Goal: Navigation & Orientation: Understand site structure

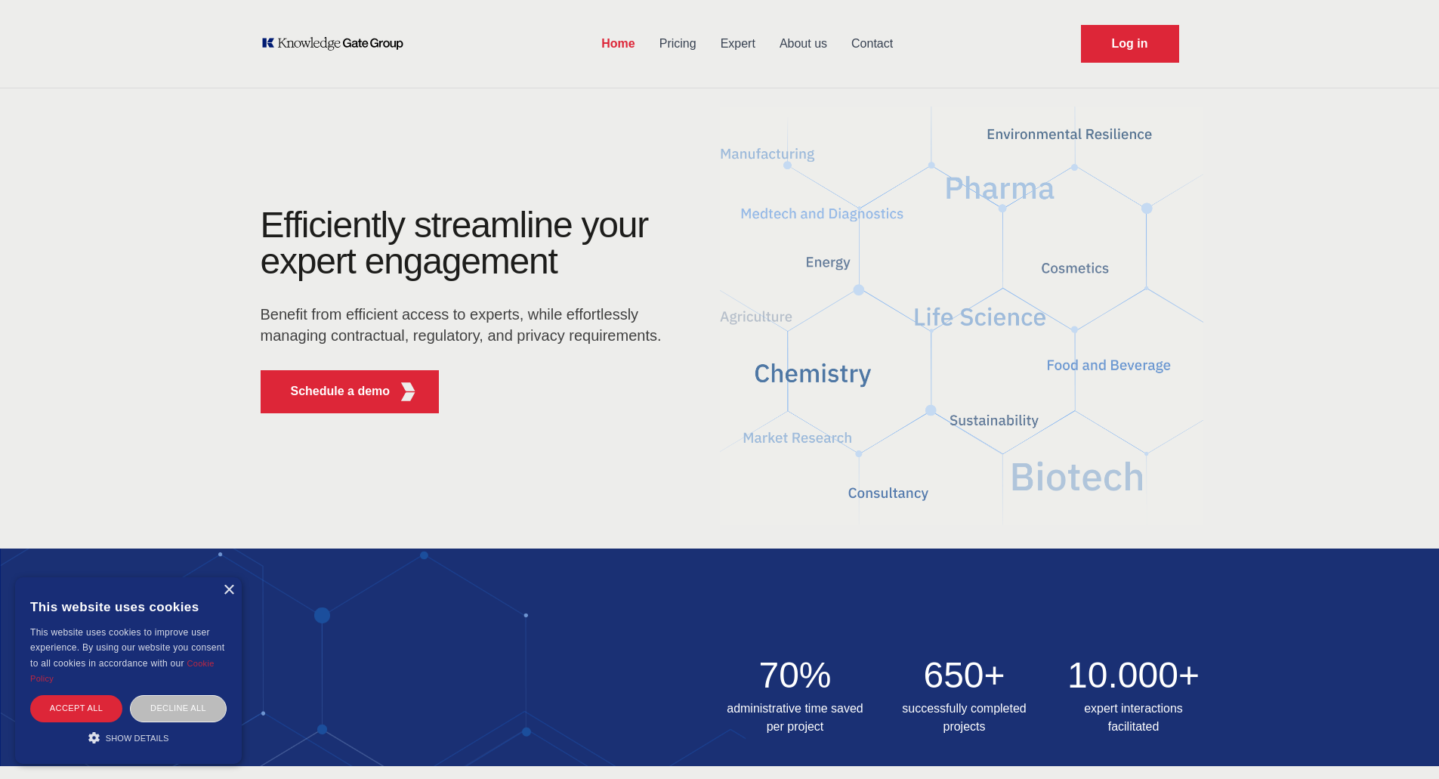
click at [812, 43] on link "About us" at bounding box center [804, 43] width 72 height 39
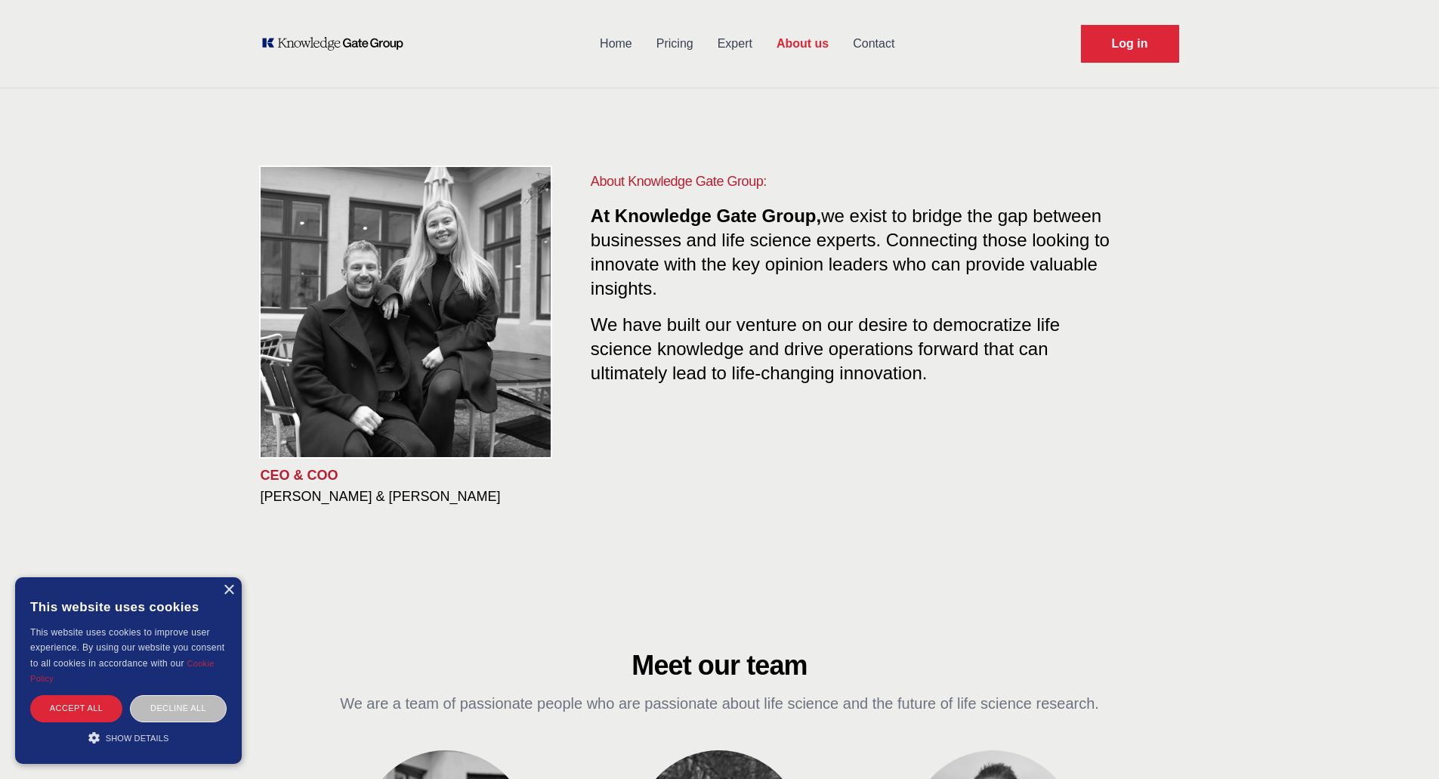
click at [235, 591] on div "× This website uses cookies This website uses cookies to improve user experienc…" at bounding box center [128, 670] width 227 height 187
click at [225, 590] on div "×" at bounding box center [228, 590] width 11 height 11
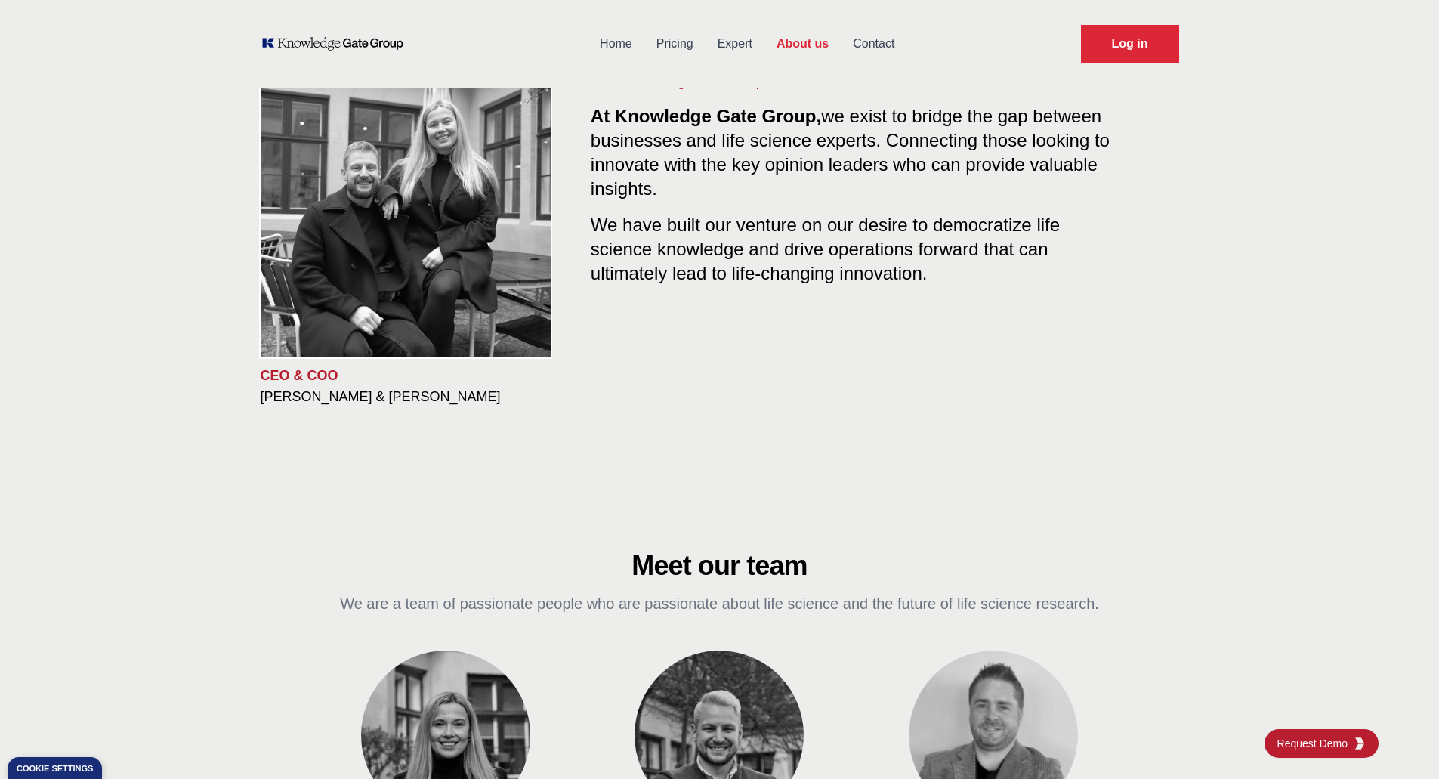
scroll to position [96, 0]
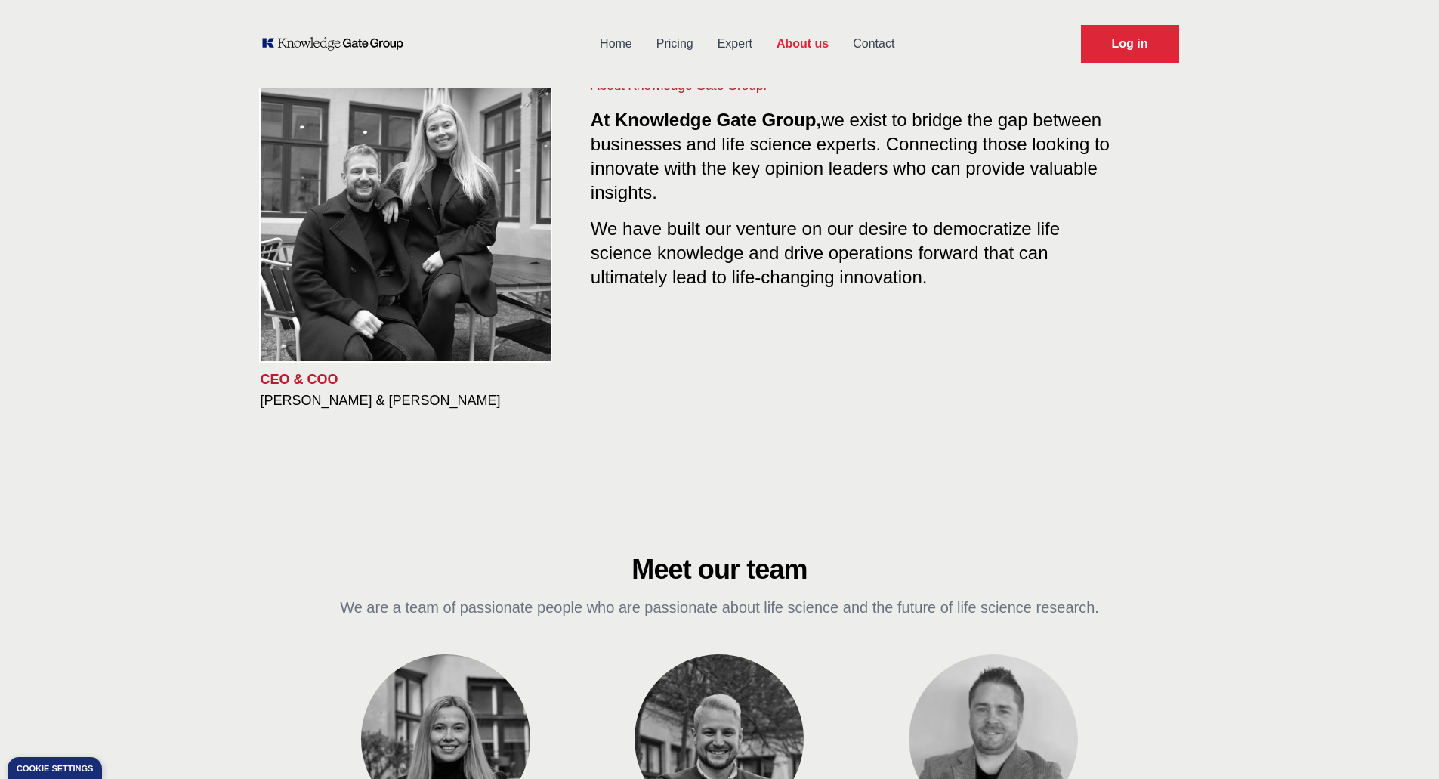
click at [618, 42] on link "Home" at bounding box center [616, 43] width 57 height 39
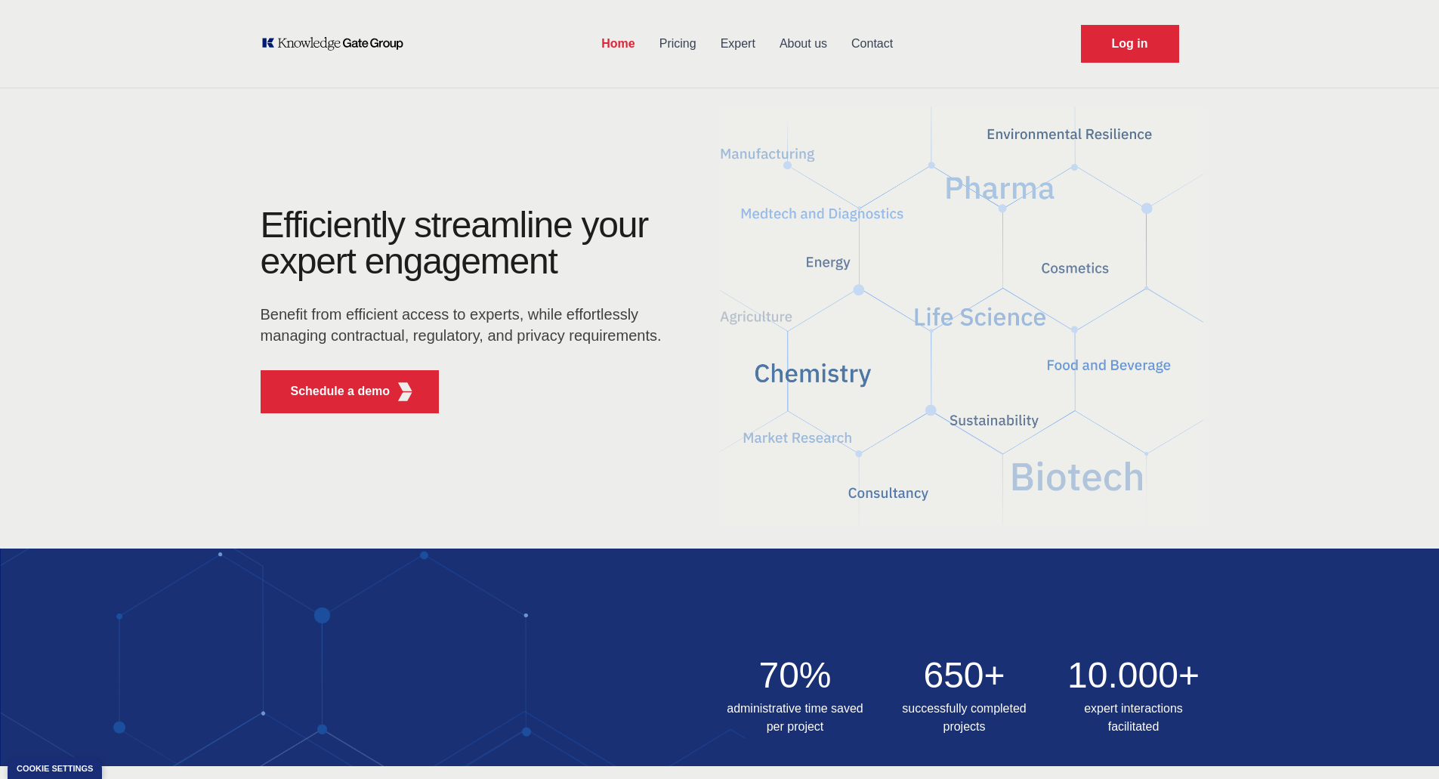
click at [679, 47] on link "Pricing" at bounding box center [677, 43] width 61 height 39
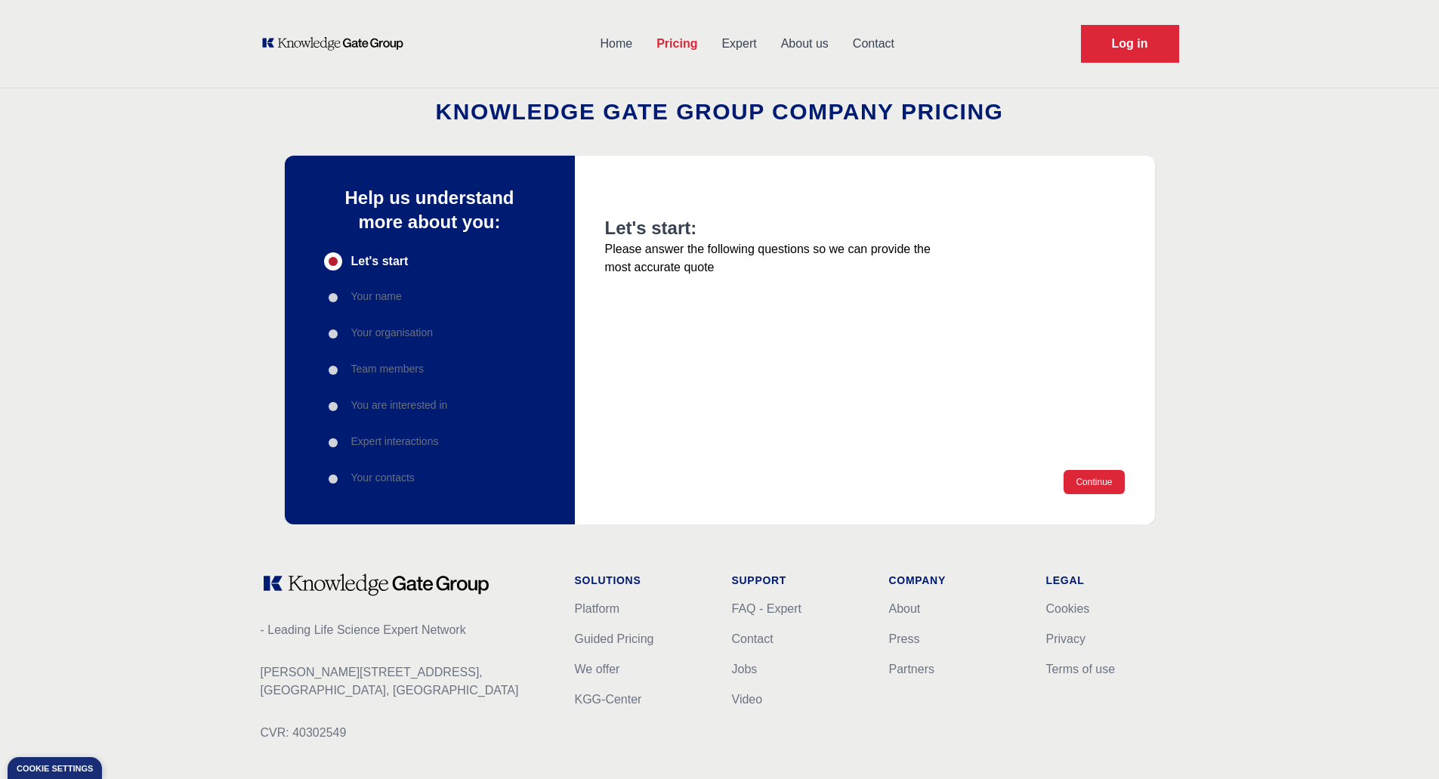
click at [814, 42] on link "About us" at bounding box center [805, 43] width 72 height 39
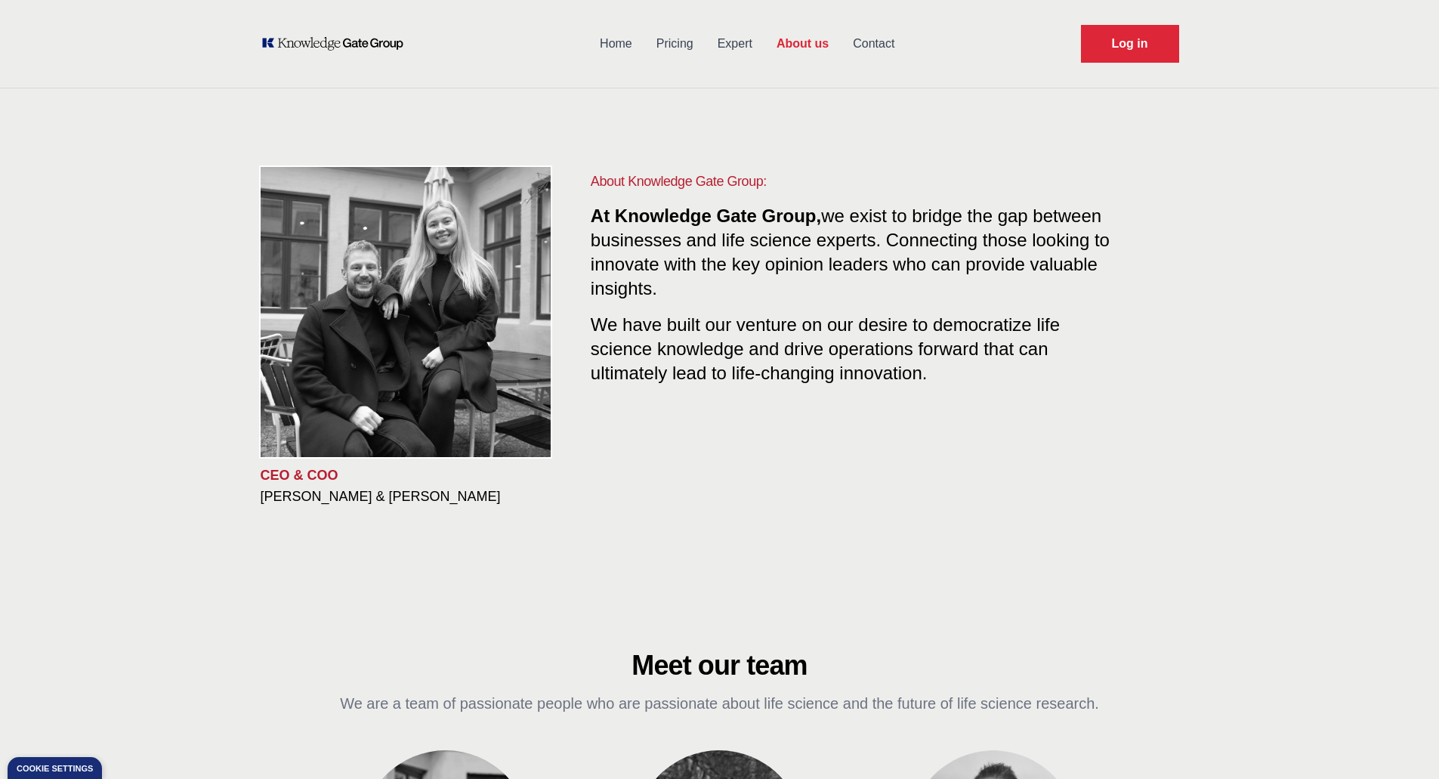
click at [681, 42] on link "Pricing" at bounding box center [674, 43] width 61 height 39
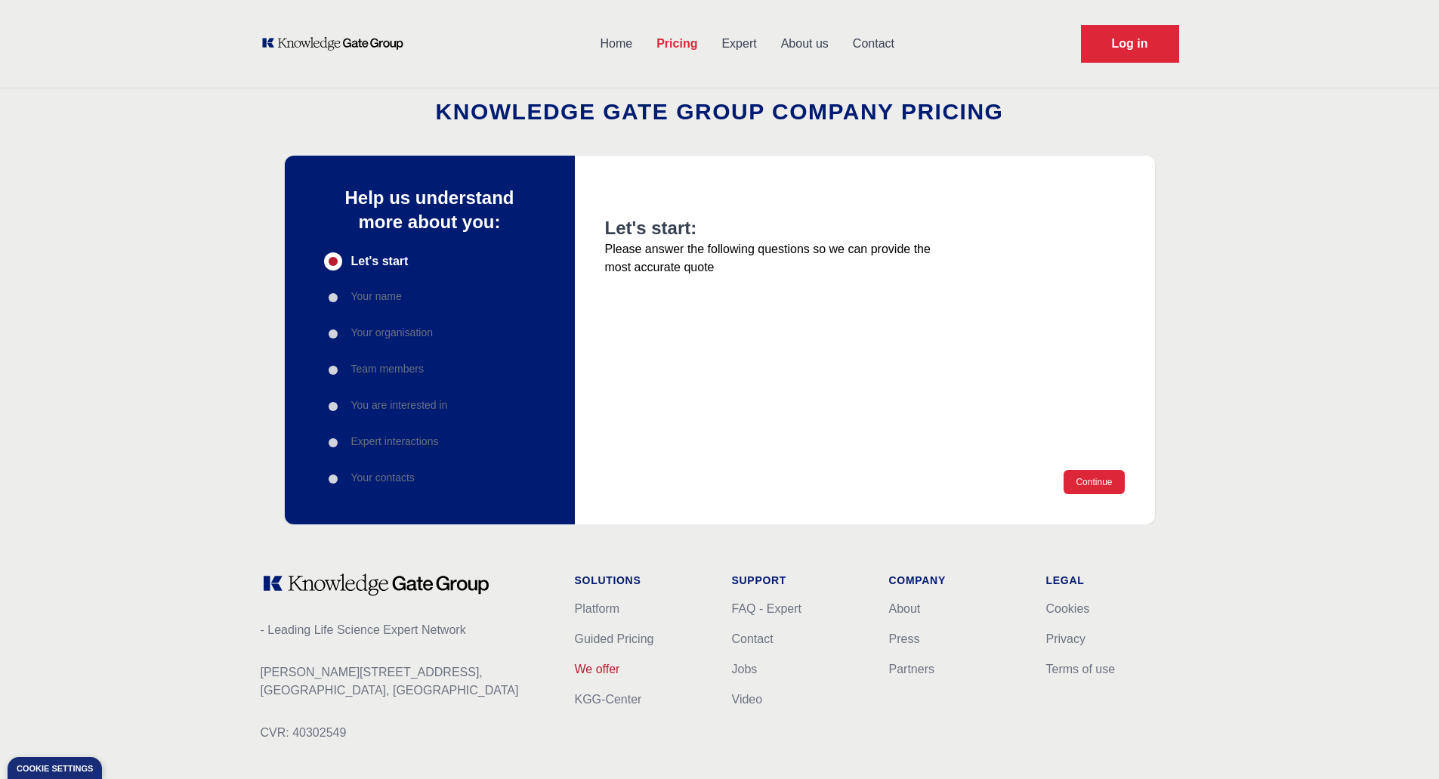
click at [615, 665] on link "We offer" at bounding box center [597, 669] width 45 height 13
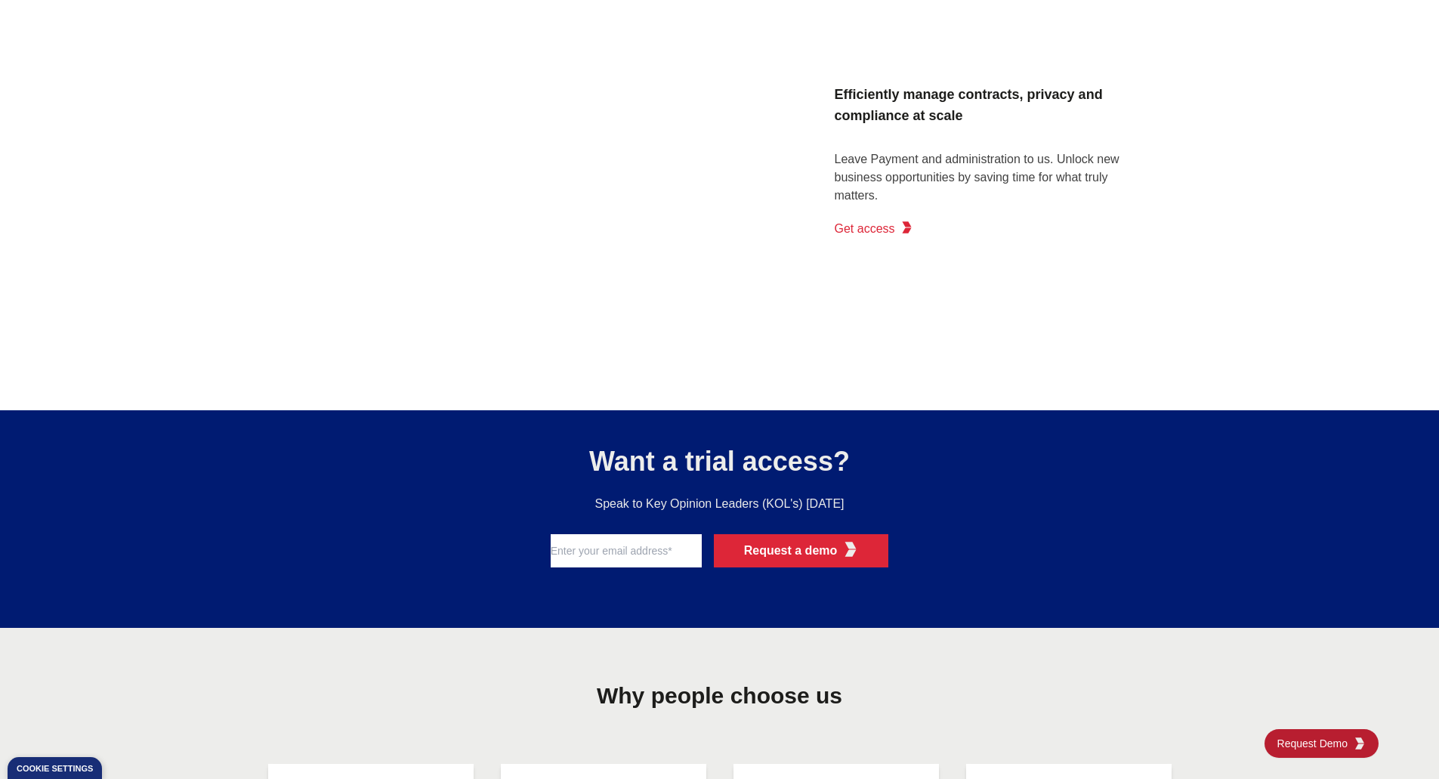
scroll to position [2782, 0]
